Goal: Transaction & Acquisition: Book appointment/travel/reservation

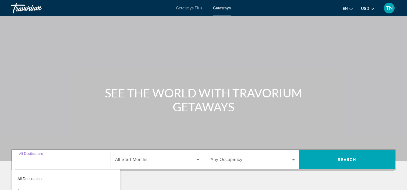
scroll to position [100, 0]
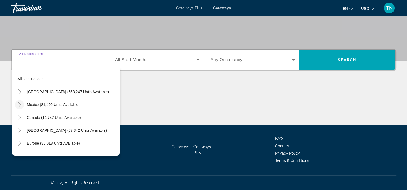
click at [23, 103] on mat-icon "Toggle Mexico (81,499 units available)" at bounding box center [19, 104] width 9 height 9
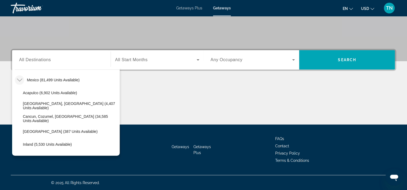
scroll to position [26, 0]
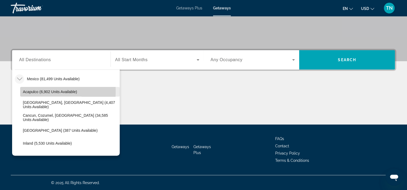
click at [30, 91] on span "Acapulco (6,902 units available)" at bounding box center [50, 92] width 54 height 4
type input "**********"
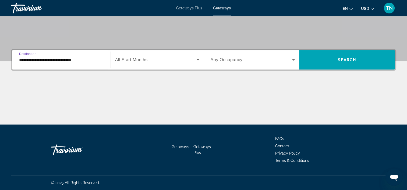
click at [196, 60] on icon "Search widget" at bounding box center [198, 60] width 6 height 6
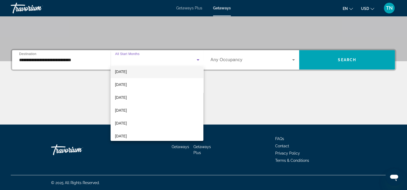
scroll to position [43, 0]
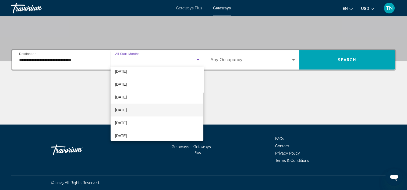
click at [127, 111] on span "[DATE]" at bounding box center [121, 110] width 12 height 6
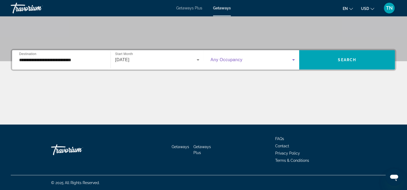
click at [292, 58] on icon "Search widget" at bounding box center [293, 60] width 6 height 6
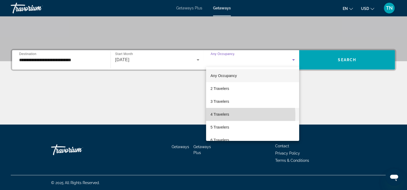
click at [220, 116] on span "4 Travelers" at bounding box center [219, 114] width 19 height 6
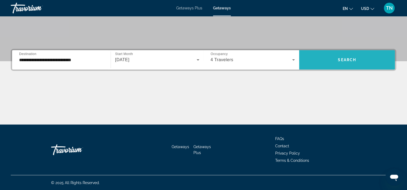
click at [347, 59] on span "Search" at bounding box center [347, 60] width 18 height 4
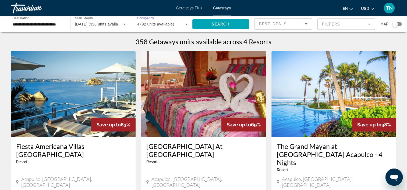
click at [185, 24] on icon "Search widget" at bounding box center [186, 24] width 6 height 6
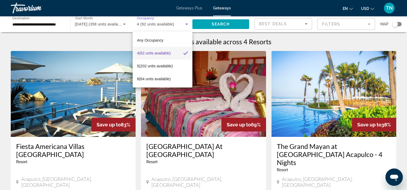
click at [246, 17] on div at bounding box center [203, 95] width 407 height 190
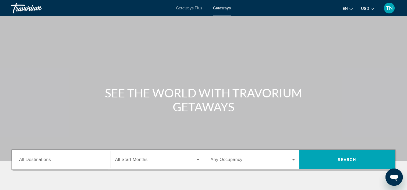
click at [37, 161] on span "All Destinations" at bounding box center [35, 160] width 32 height 5
click at [37, 161] on input "Destination All Destinations" at bounding box center [61, 160] width 84 height 6
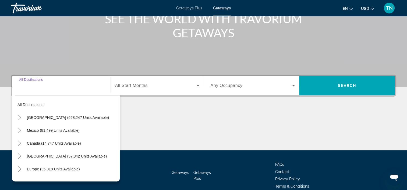
scroll to position [100, 0]
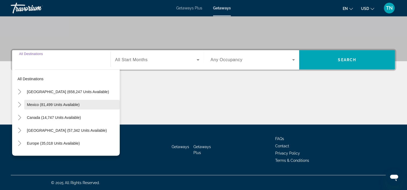
click at [37, 105] on span "Mexico (81,499 units available)" at bounding box center [53, 105] width 53 height 4
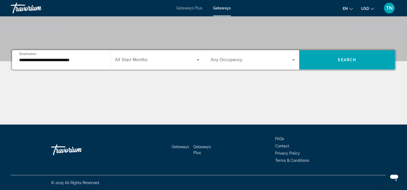
click at [37, 105] on div "Main content" at bounding box center [203, 104] width 385 height 40
click at [77, 60] on input "**********" at bounding box center [61, 60] width 84 height 6
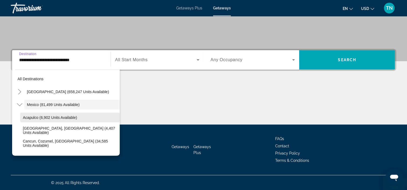
click at [26, 117] on span "Acapulco (6,902 units available)" at bounding box center [50, 118] width 54 height 4
type input "**********"
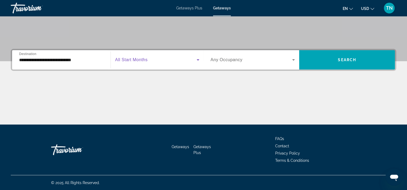
click at [197, 60] on icon "Search widget" at bounding box center [198, 60] width 6 height 6
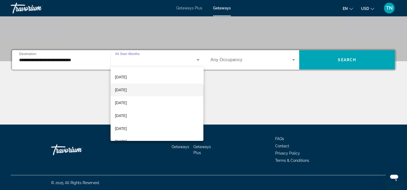
scroll to position [51, 0]
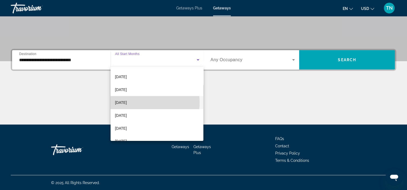
click at [126, 102] on span "[DATE]" at bounding box center [121, 102] width 12 height 6
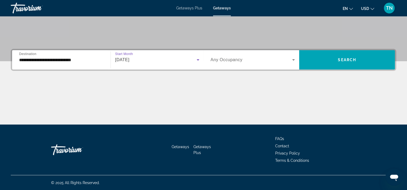
click at [294, 59] on icon "Search widget" at bounding box center [293, 59] width 3 height 1
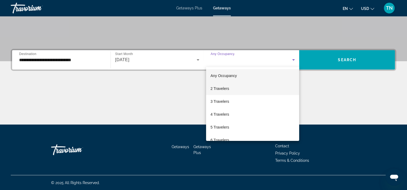
click at [223, 90] on span "2 Travelers" at bounding box center [219, 88] width 19 height 6
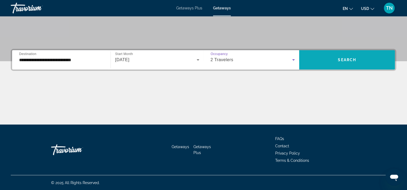
click at [344, 60] on span "Search" at bounding box center [347, 60] width 18 height 4
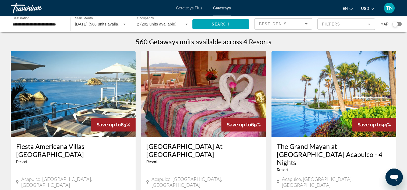
click at [191, 8] on span "Getaways Plus" at bounding box center [189, 8] width 26 height 4
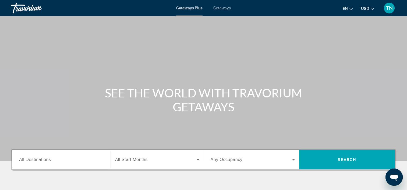
click at [39, 159] on span "All Destinations" at bounding box center [35, 160] width 32 height 5
click at [39, 159] on input "Destination All Destinations" at bounding box center [61, 160] width 84 height 6
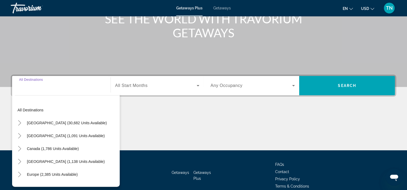
scroll to position [100, 0]
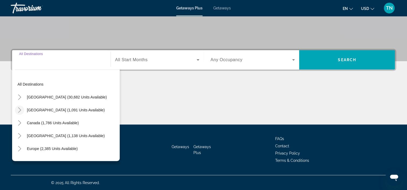
click at [20, 110] on icon "Toggle Mexico (1,091 units available)" at bounding box center [19, 110] width 3 height 5
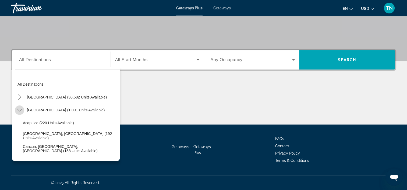
scroll to position [28, 0]
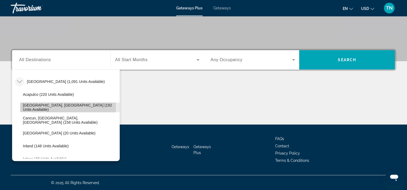
click at [39, 106] on span "[GEOGRAPHIC_DATA], [GEOGRAPHIC_DATA] (192 units available)" at bounding box center [70, 107] width 94 height 9
type input "**********"
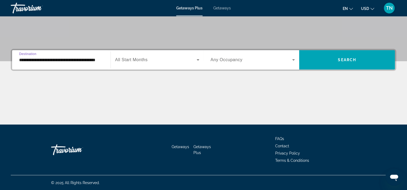
click at [197, 59] on icon "Search widget" at bounding box center [197, 59] width 3 height 1
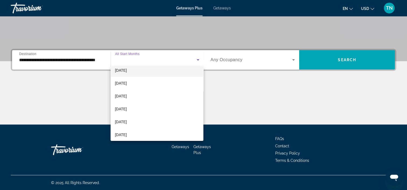
scroll to position [44, 0]
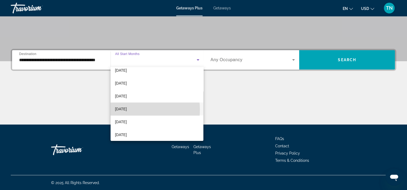
click at [127, 110] on span "[DATE]" at bounding box center [121, 109] width 12 height 6
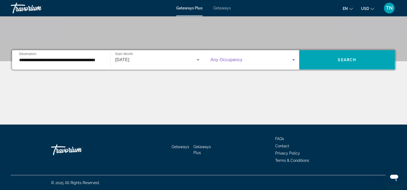
click at [294, 60] on icon "Search widget" at bounding box center [293, 59] width 3 height 1
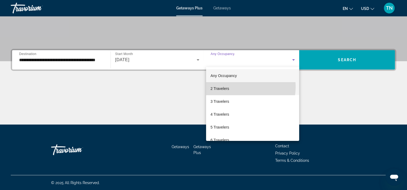
click at [235, 87] on mat-option "2 Travelers" at bounding box center [252, 88] width 93 height 13
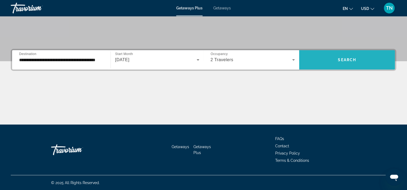
click at [343, 61] on span "Search" at bounding box center [347, 60] width 18 height 4
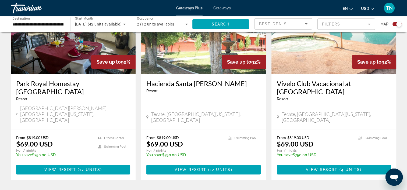
scroll to position [230, 0]
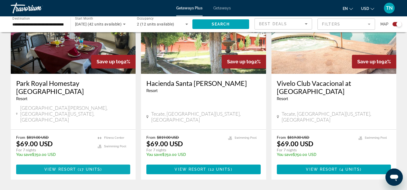
click at [70, 167] on span "View Resort" at bounding box center [60, 169] width 32 height 4
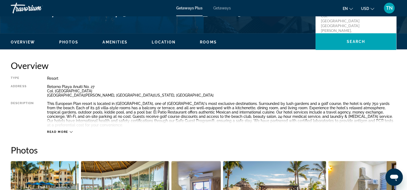
scroll to position [132, 0]
